Goal: Information Seeking & Learning: Learn about a topic

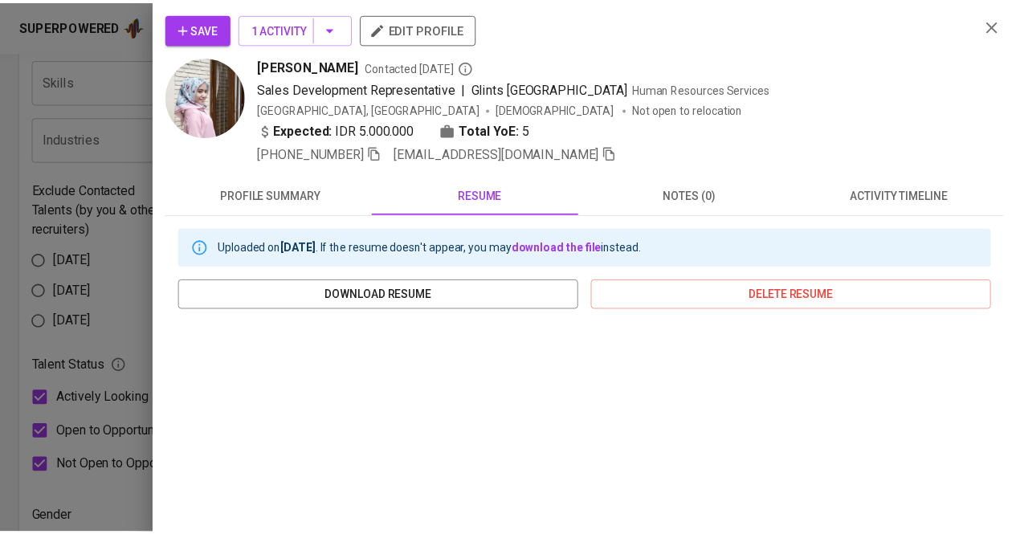
scroll to position [268, 0]
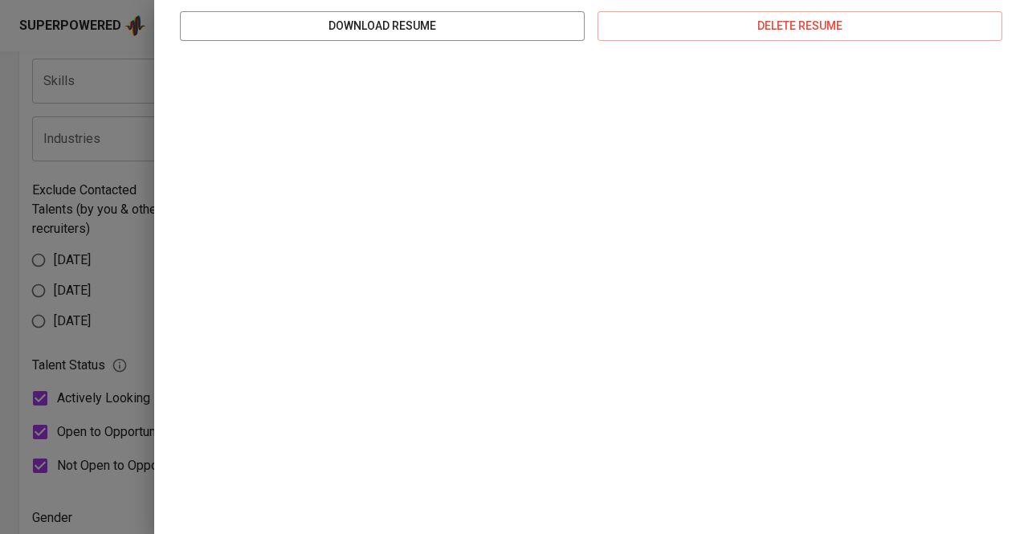
click at [0, 272] on div at bounding box center [514, 267] width 1028 height 534
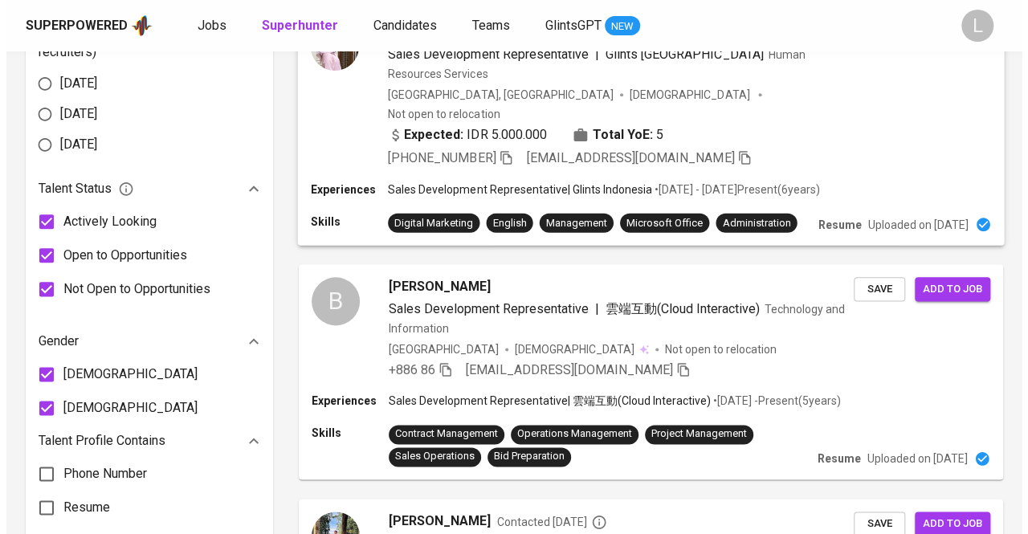
scroll to position [881, 0]
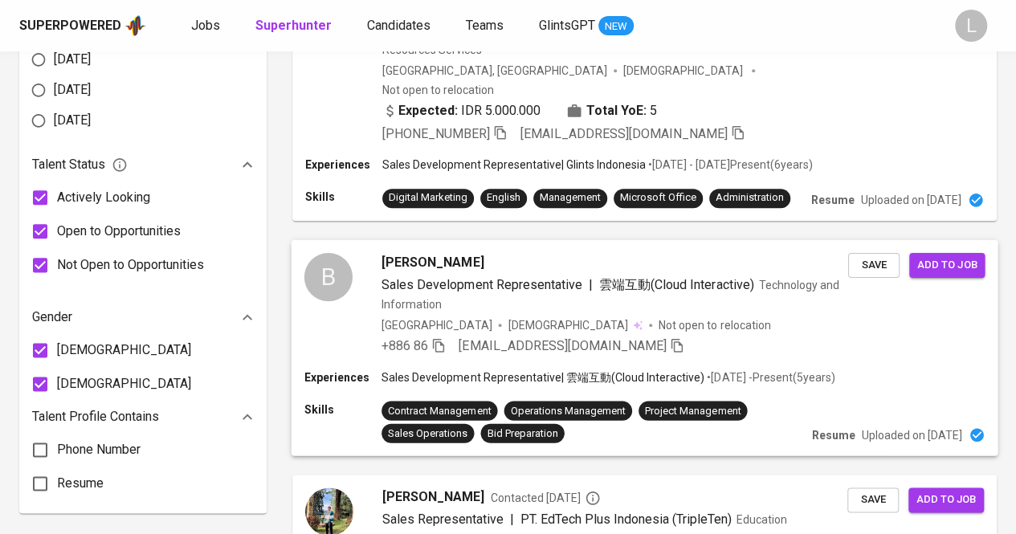
click at [427, 255] on span "[PERSON_NAME]" at bounding box center [433, 261] width 102 height 19
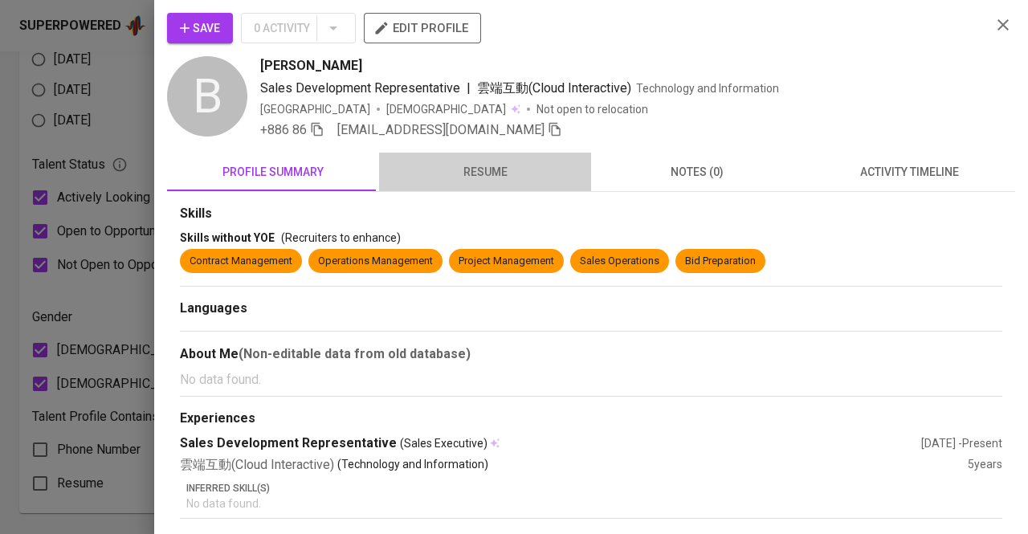
click at [500, 157] on button "resume" at bounding box center [485, 172] width 212 height 39
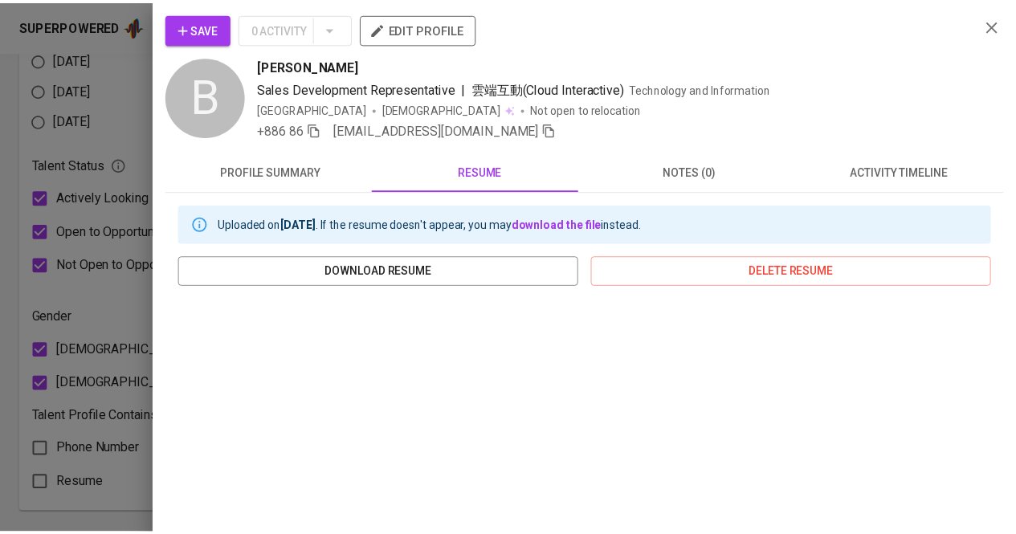
scroll to position [236, 0]
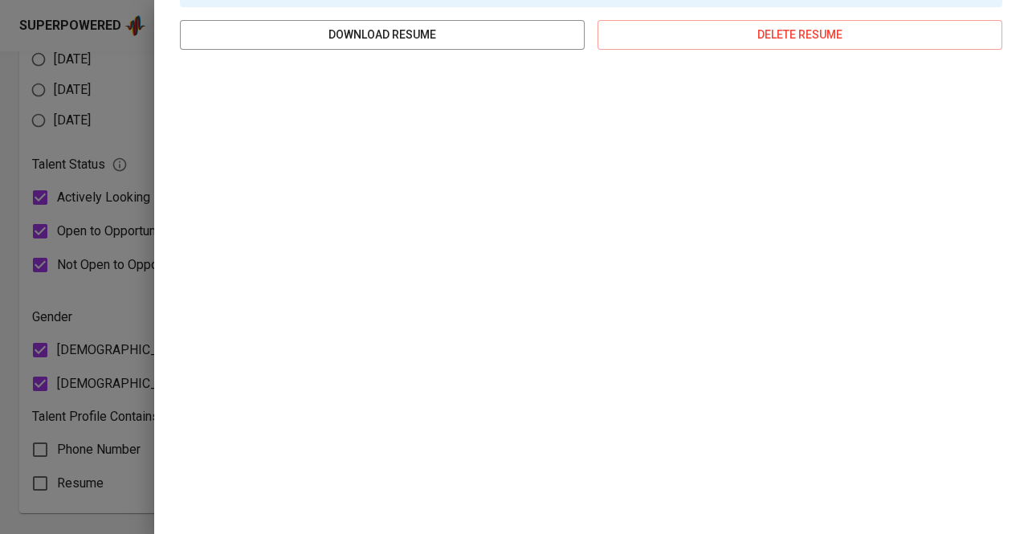
click at [2, 186] on div at bounding box center [514, 267] width 1028 height 534
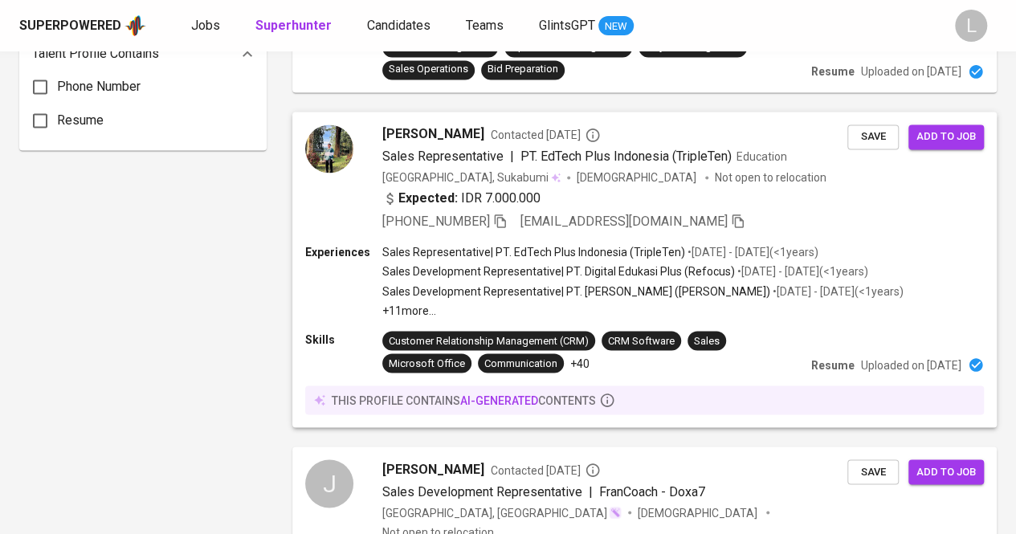
scroll to position [1248, 0]
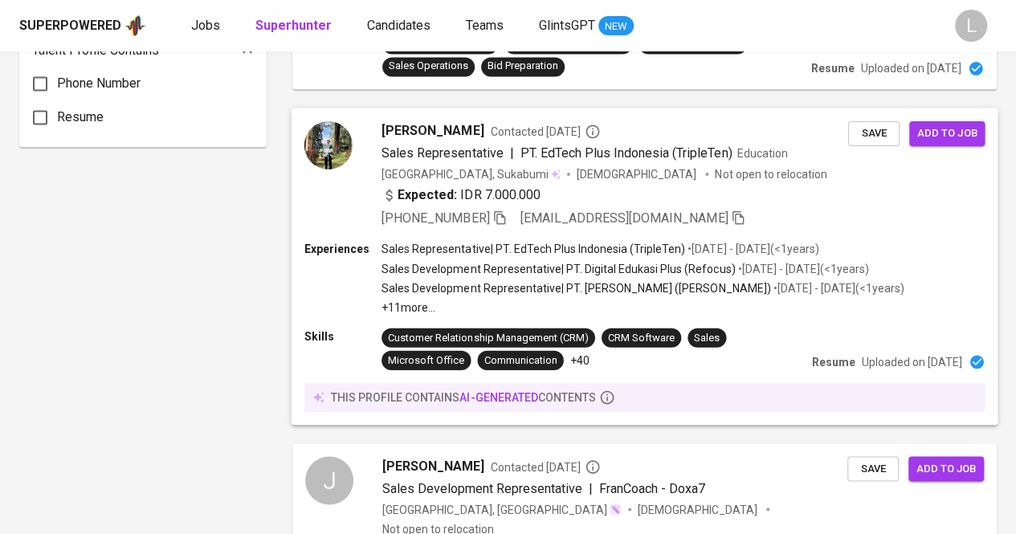
click at [439, 121] on span "[PERSON_NAME]" at bounding box center [433, 130] width 102 height 19
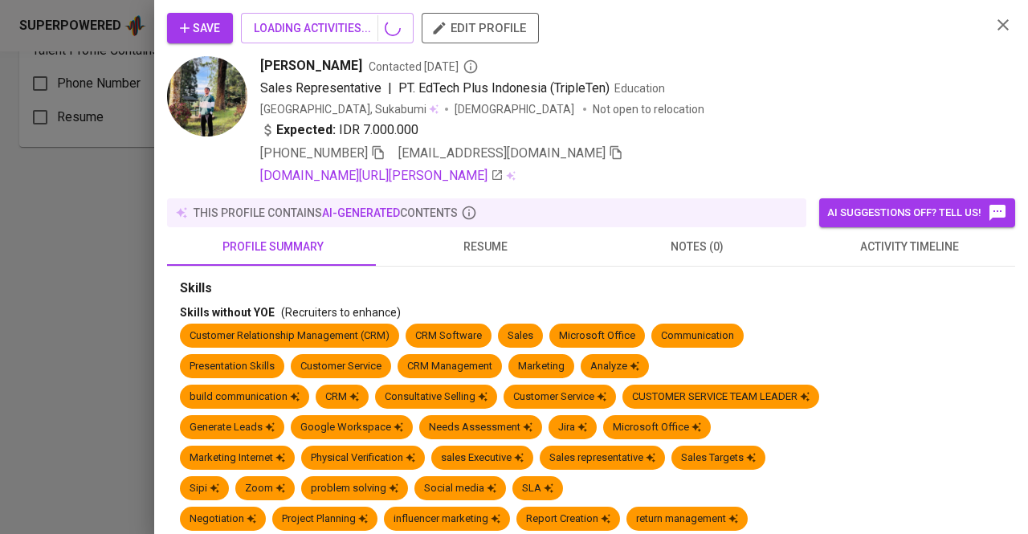
click at [55, 291] on div at bounding box center [514, 267] width 1028 height 534
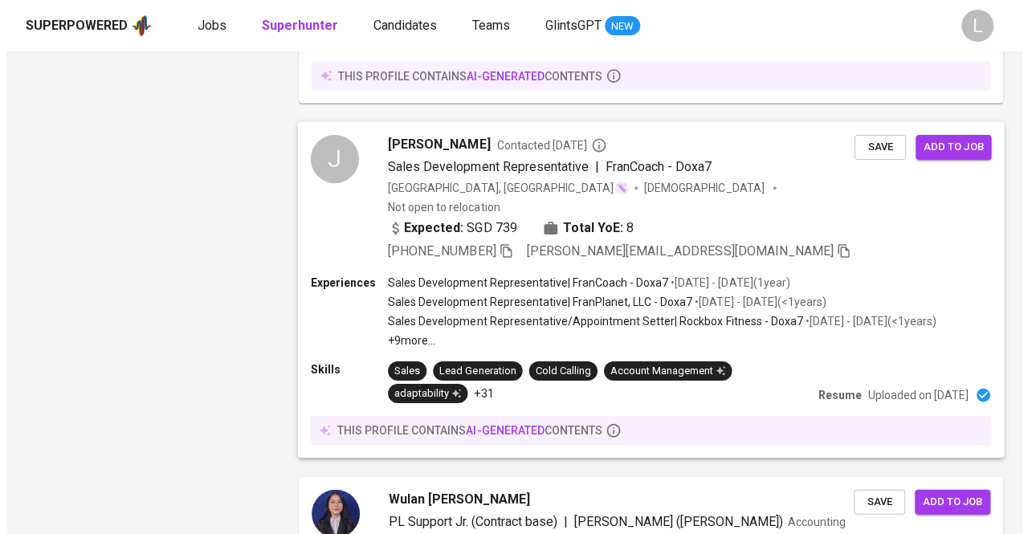
scroll to position [1567, 0]
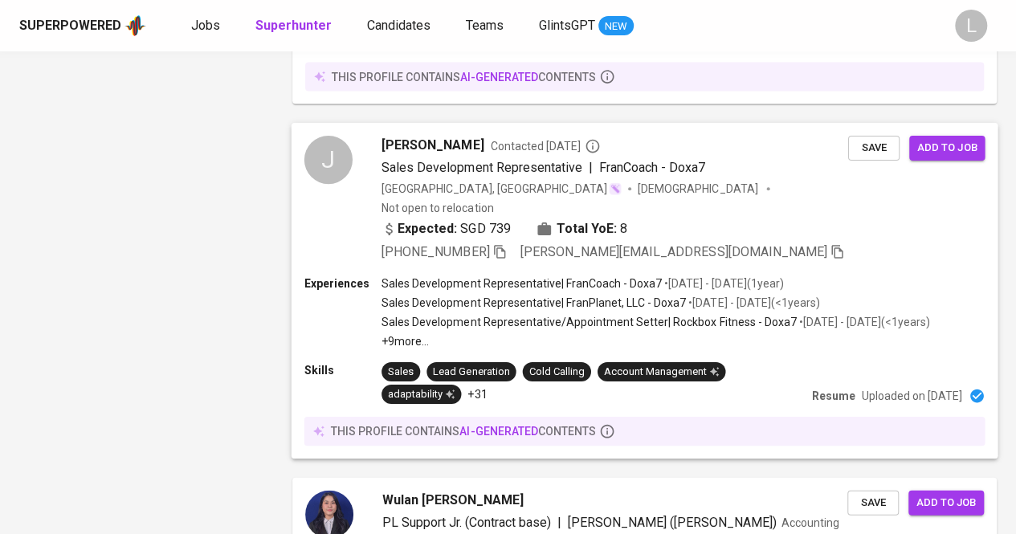
click at [403, 136] on span "[PERSON_NAME]" at bounding box center [433, 145] width 102 height 19
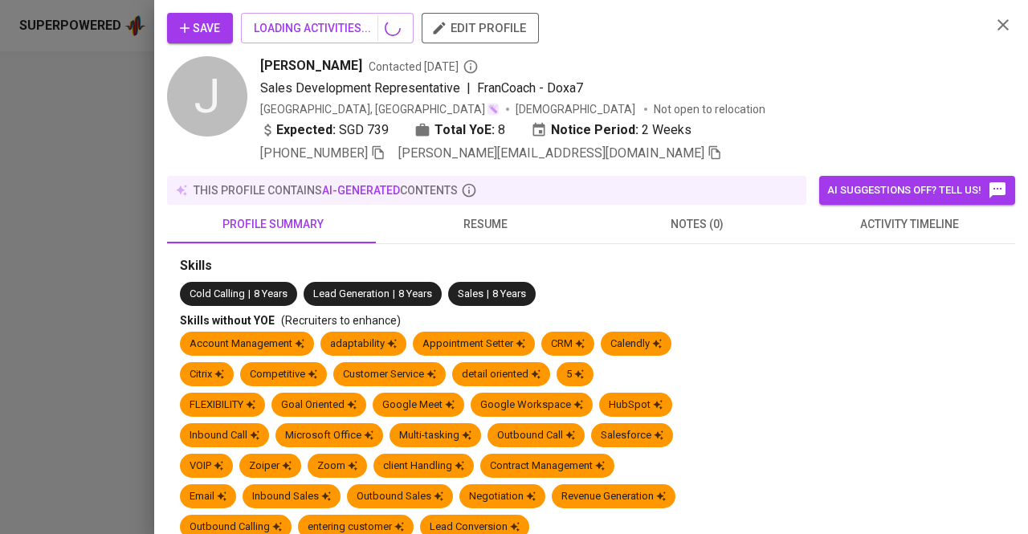
click at [467, 237] on button "resume" at bounding box center [485, 224] width 212 height 39
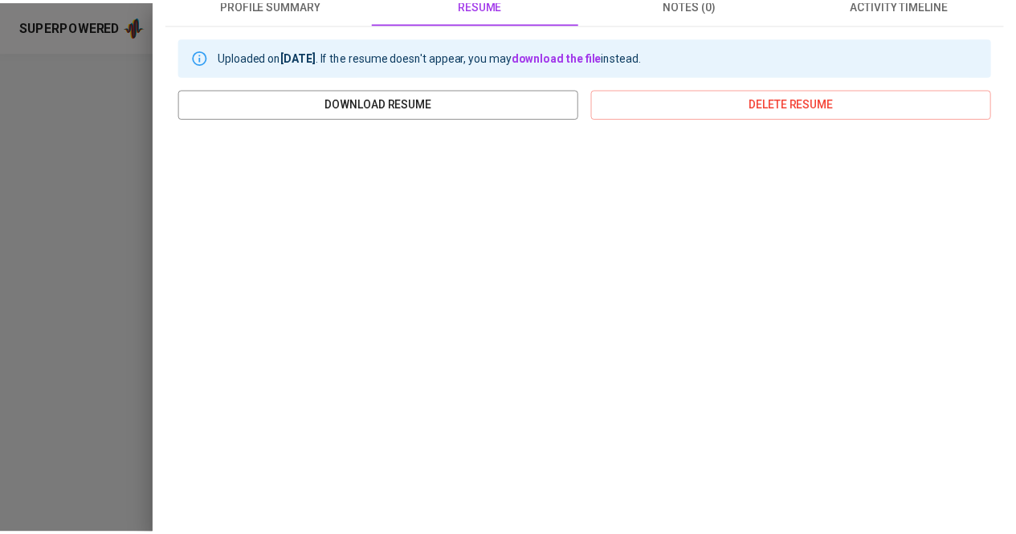
scroll to position [322, 0]
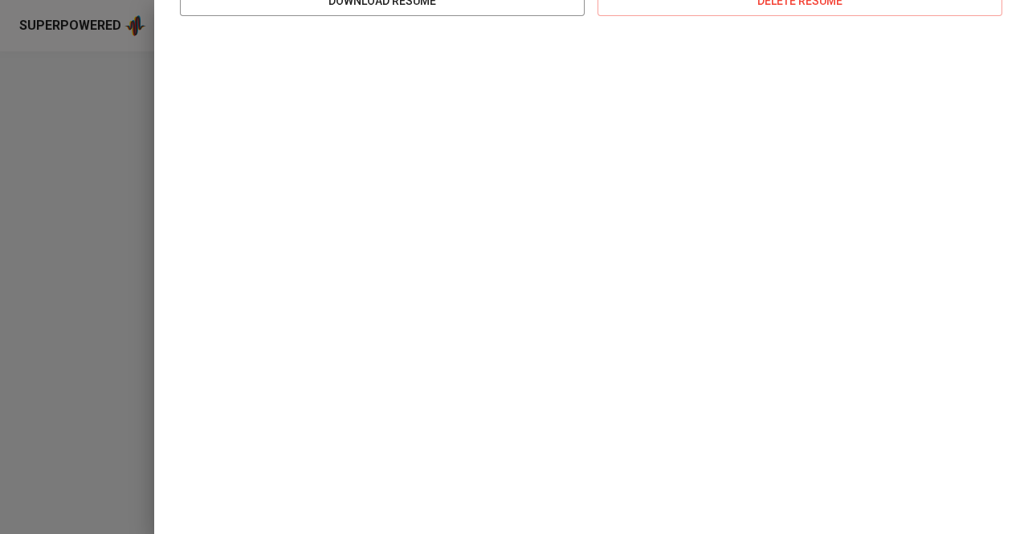
click at [73, 206] on div at bounding box center [514, 267] width 1028 height 534
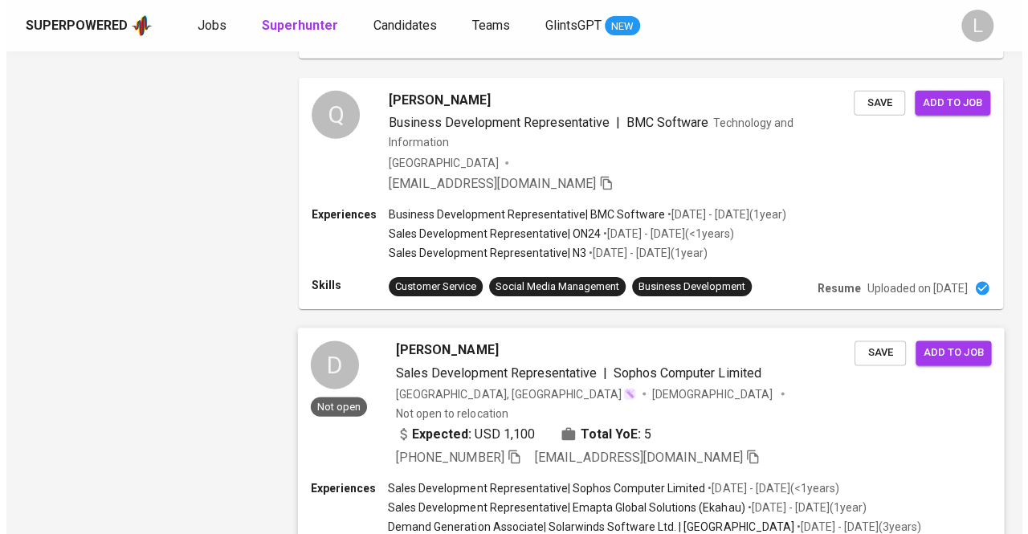
scroll to position [2512, 0]
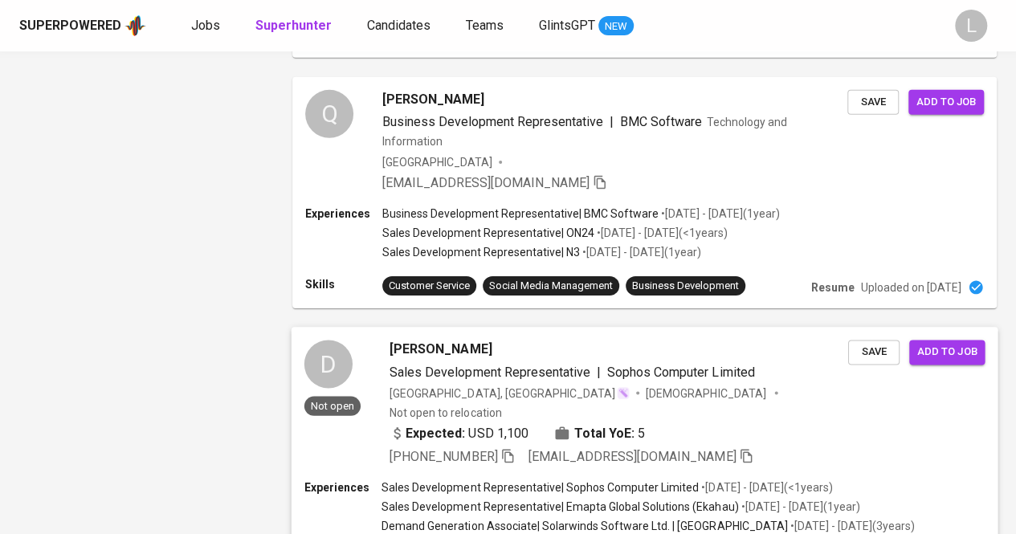
click at [466, 365] on span "Sales Development Representative" at bounding box center [490, 372] width 201 height 15
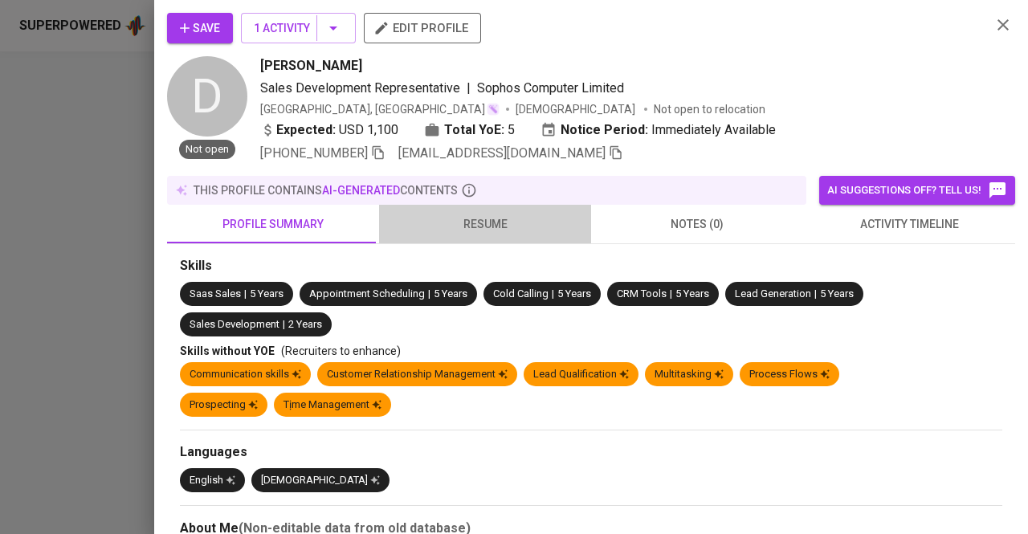
click at [483, 210] on button "resume" at bounding box center [485, 224] width 212 height 39
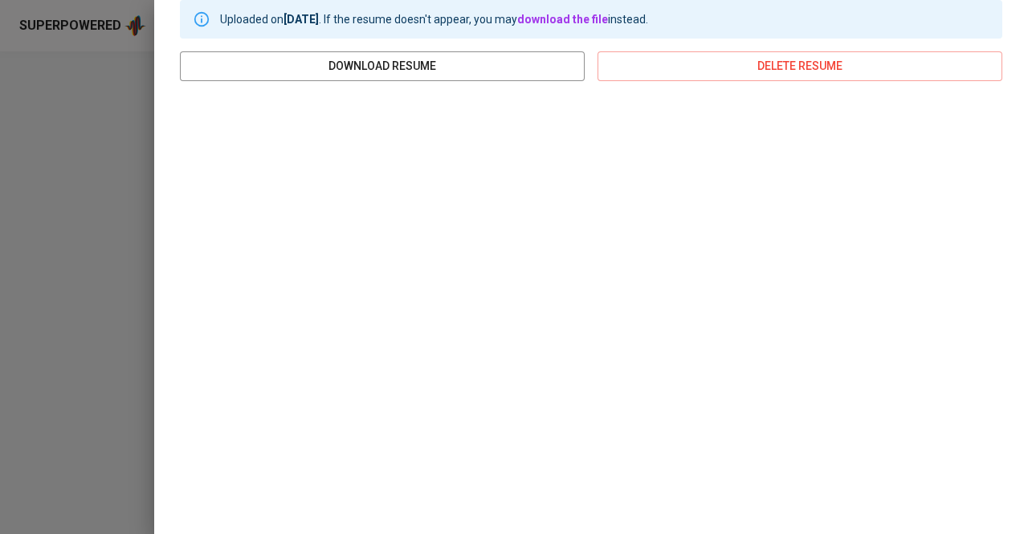
scroll to position [259, 0]
